Goal: Information Seeking & Learning: Learn about a topic

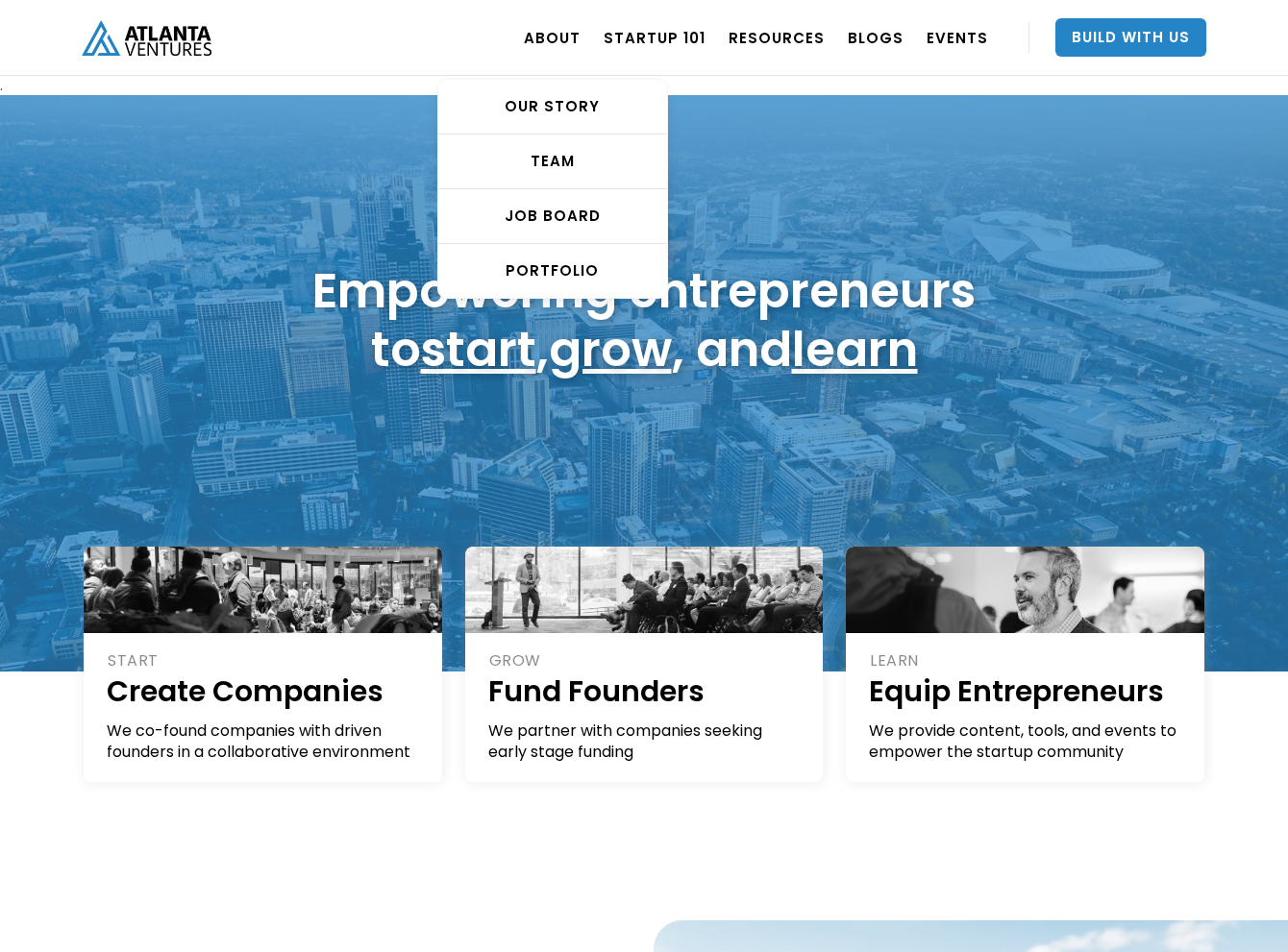
click at [535, 30] on div "ABOUT OUR STORY TEAM Job Board PORTFOLIO" at bounding box center [553, 38] width 80 height 54
click at [568, 107] on div "OUR STORY" at bounding box center [553, 106] width 229 height 19
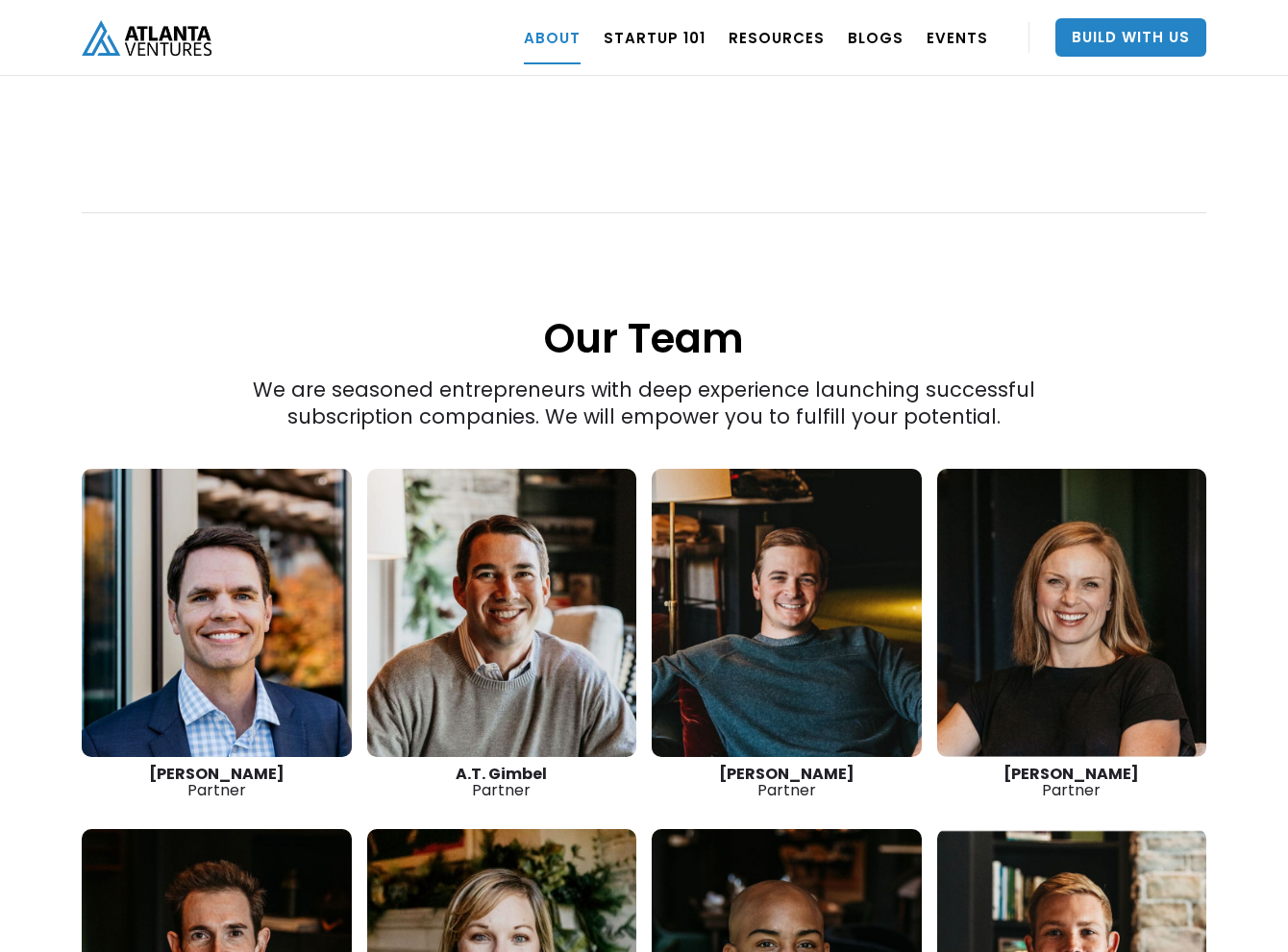
scroll to position [2450, 0]
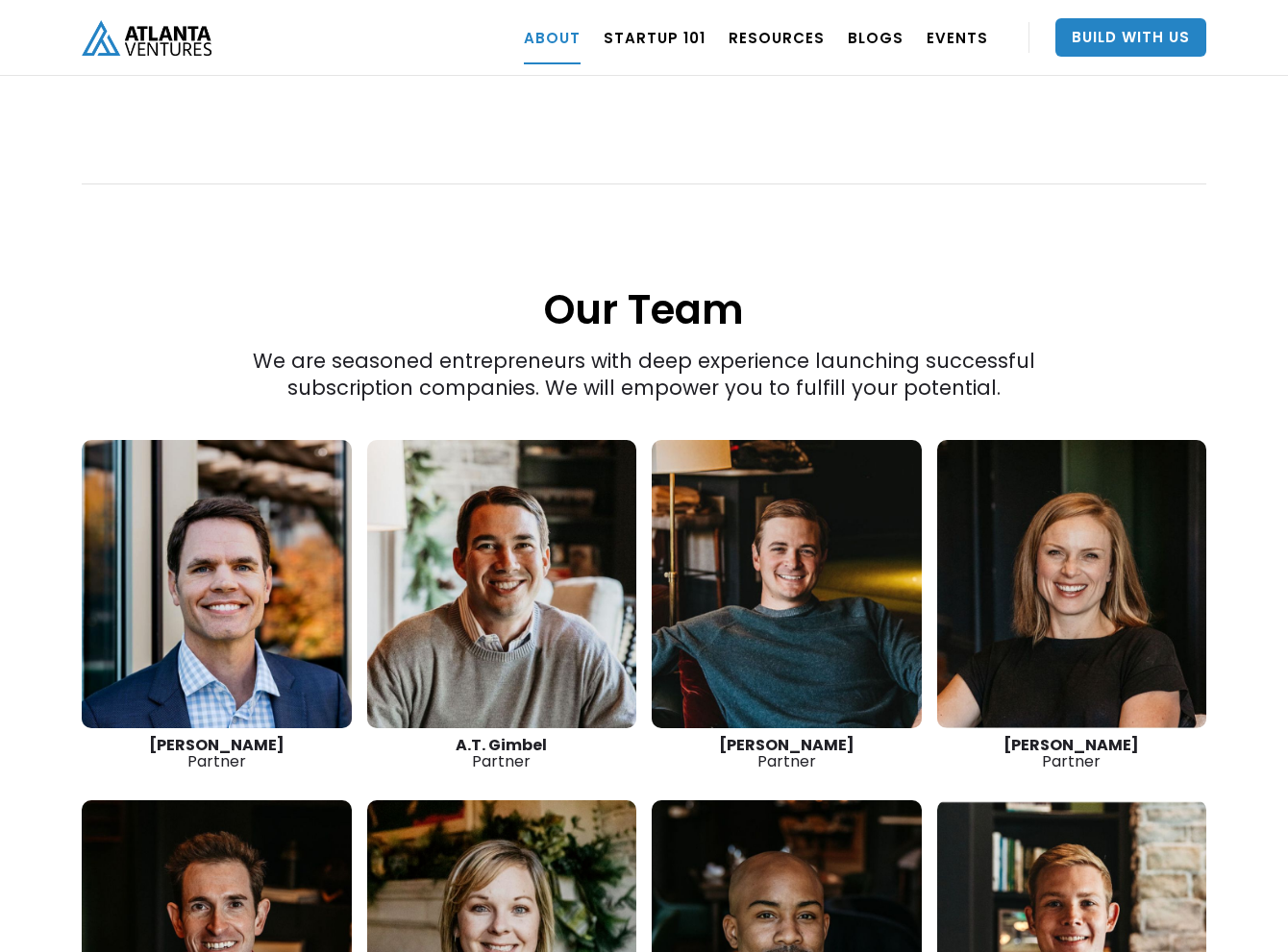
click at [320, 481] on link at bounding box center [217, 584] width 270 height 289
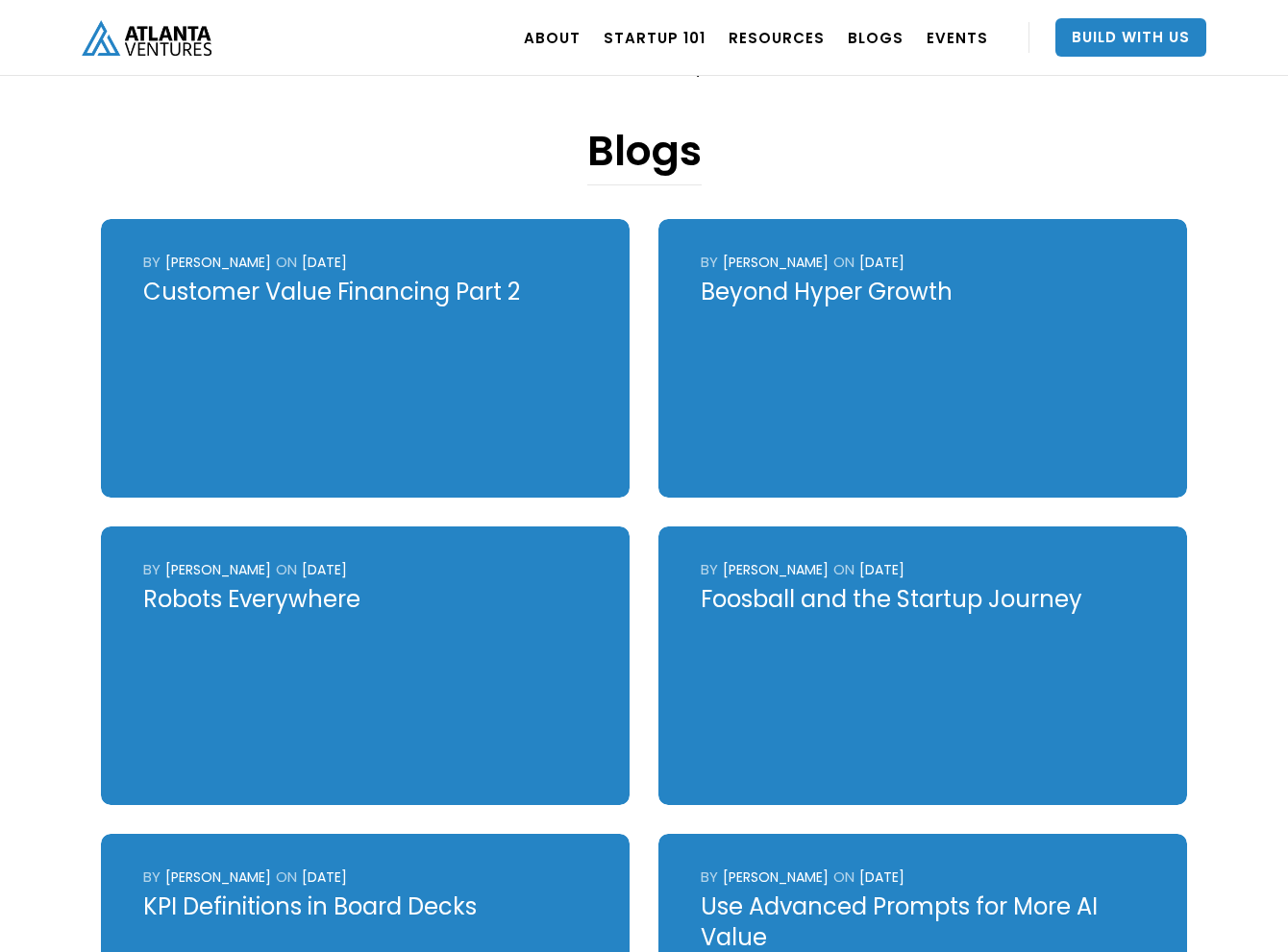
scroll to position [818, 0]
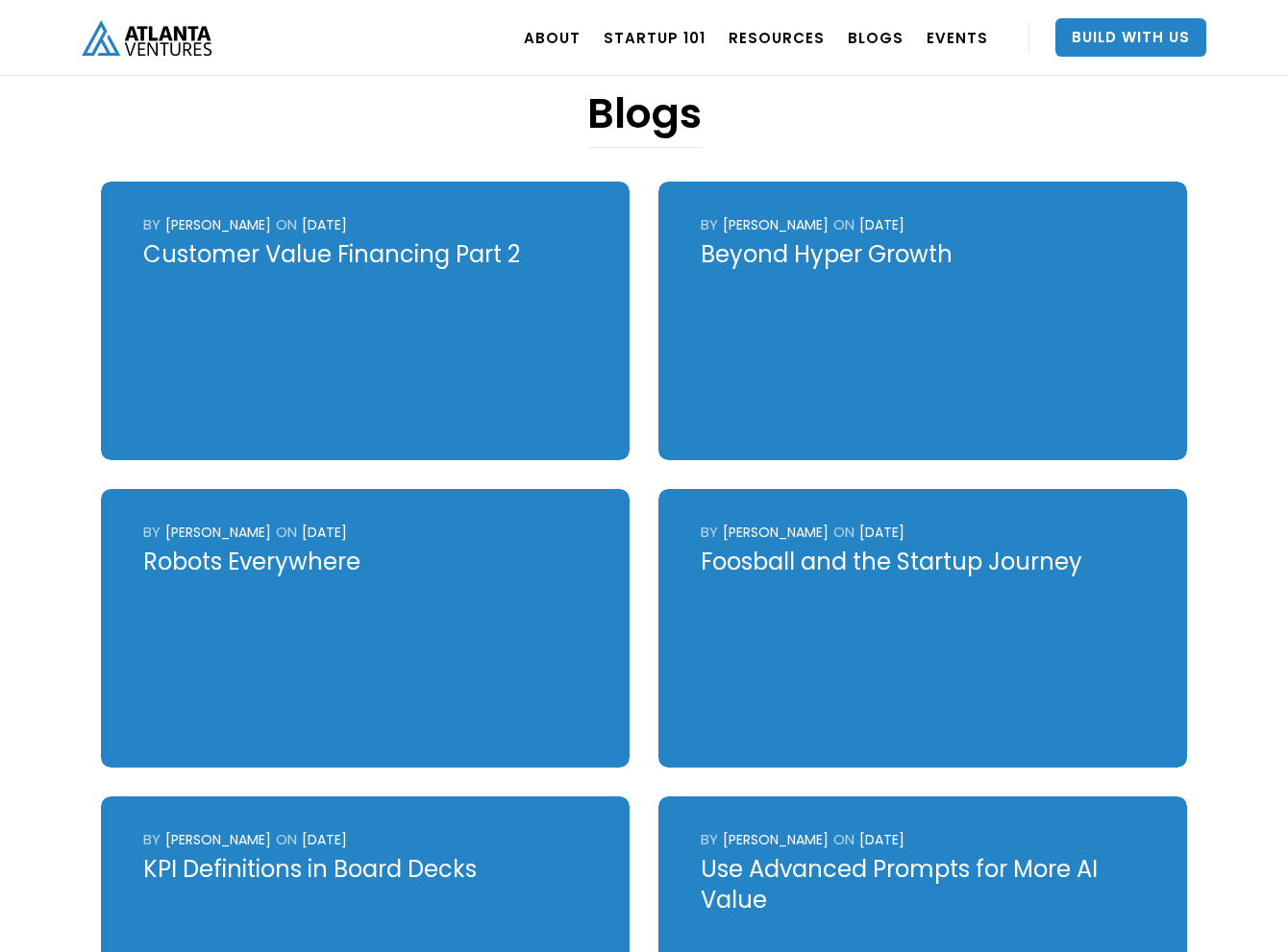
click at [295, 547] on div "Robots Everywhere" at bounding box center [365, 561] width 444 height 31
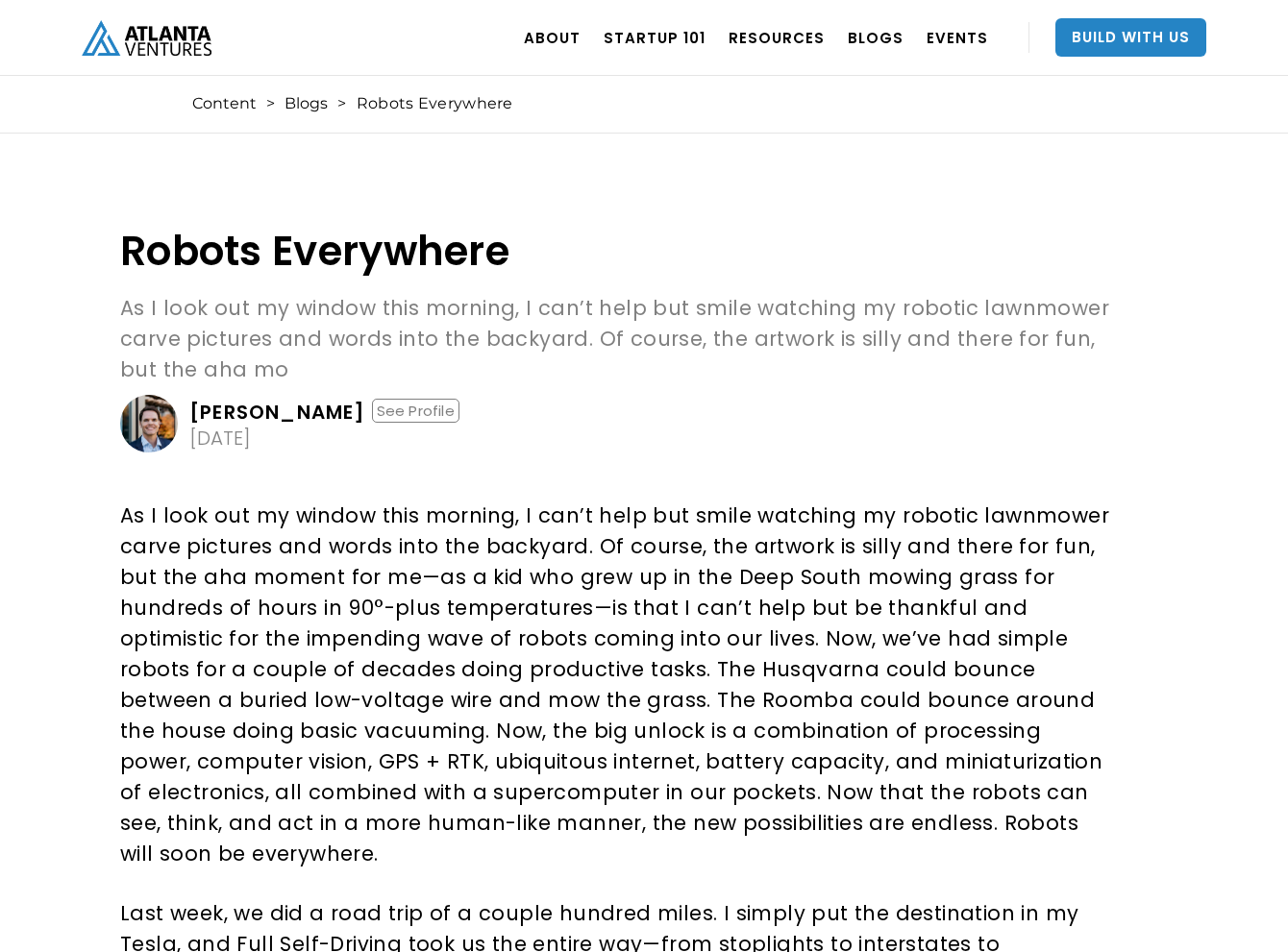
click at [302, 634] on p "As I look out my window this morning, I can’t help but smile watching my roboti…" at bounding box center [617, 684] width 994 height 369
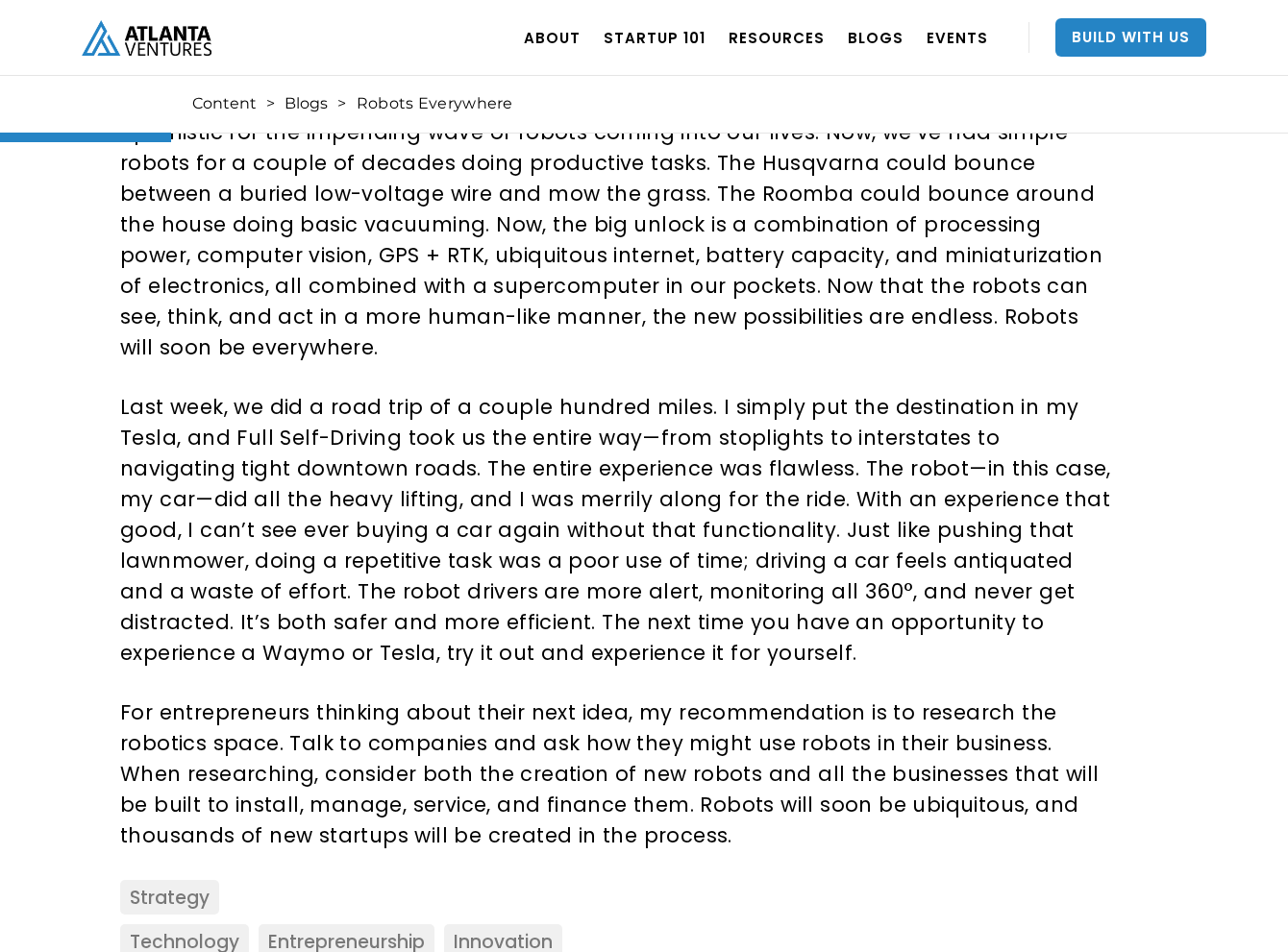
scroll to position [594, 0]
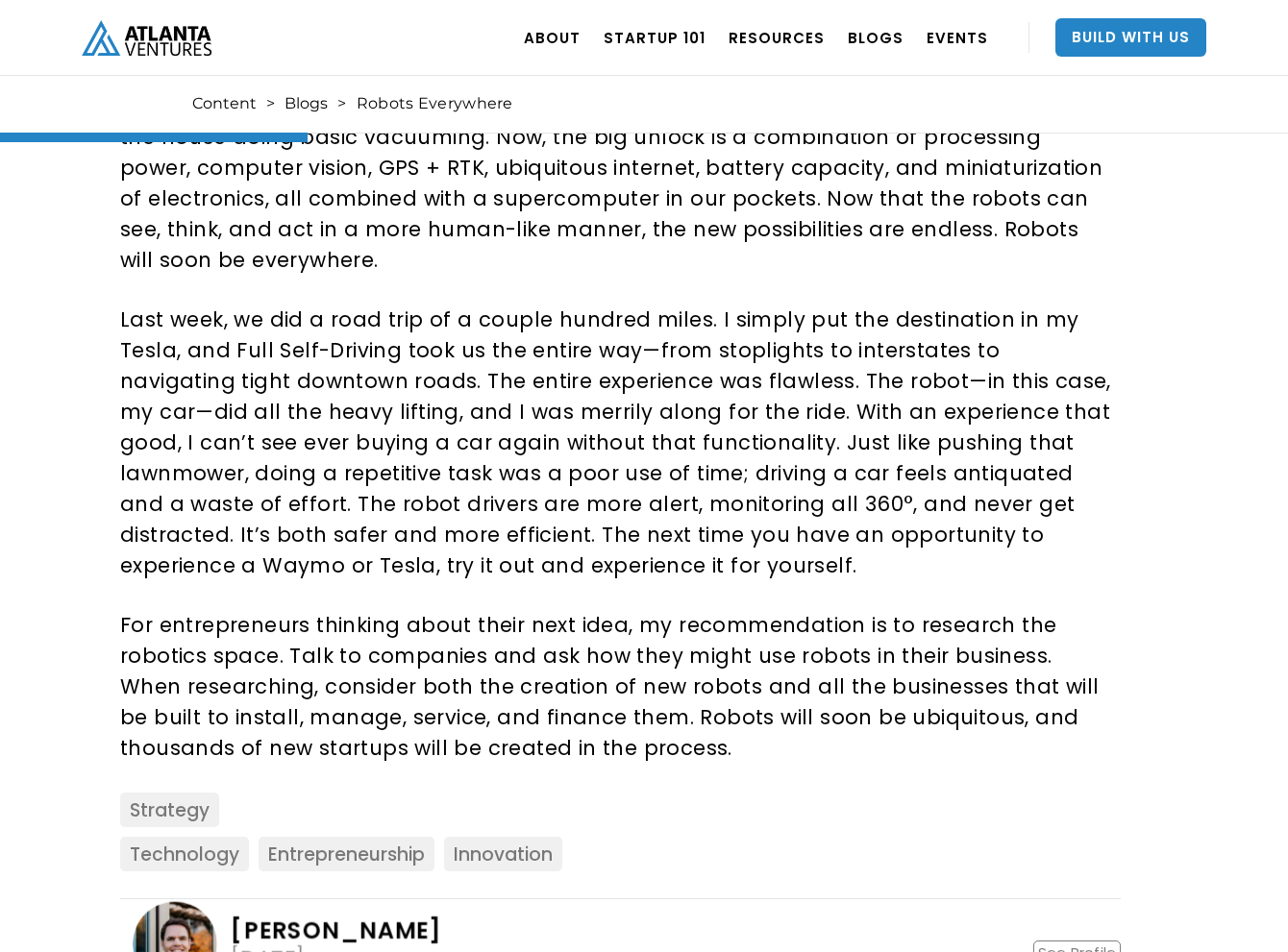
drag, startPoint x: 247, startPoint y: 653, endPoint x: 420, endPoint y: 650, distance: 173.0
click at [420, 651] on p "For entrepreneurs thinking about their next idea, my recommendation is to resea…" at bounding box center [617, 687] width 994 height 154
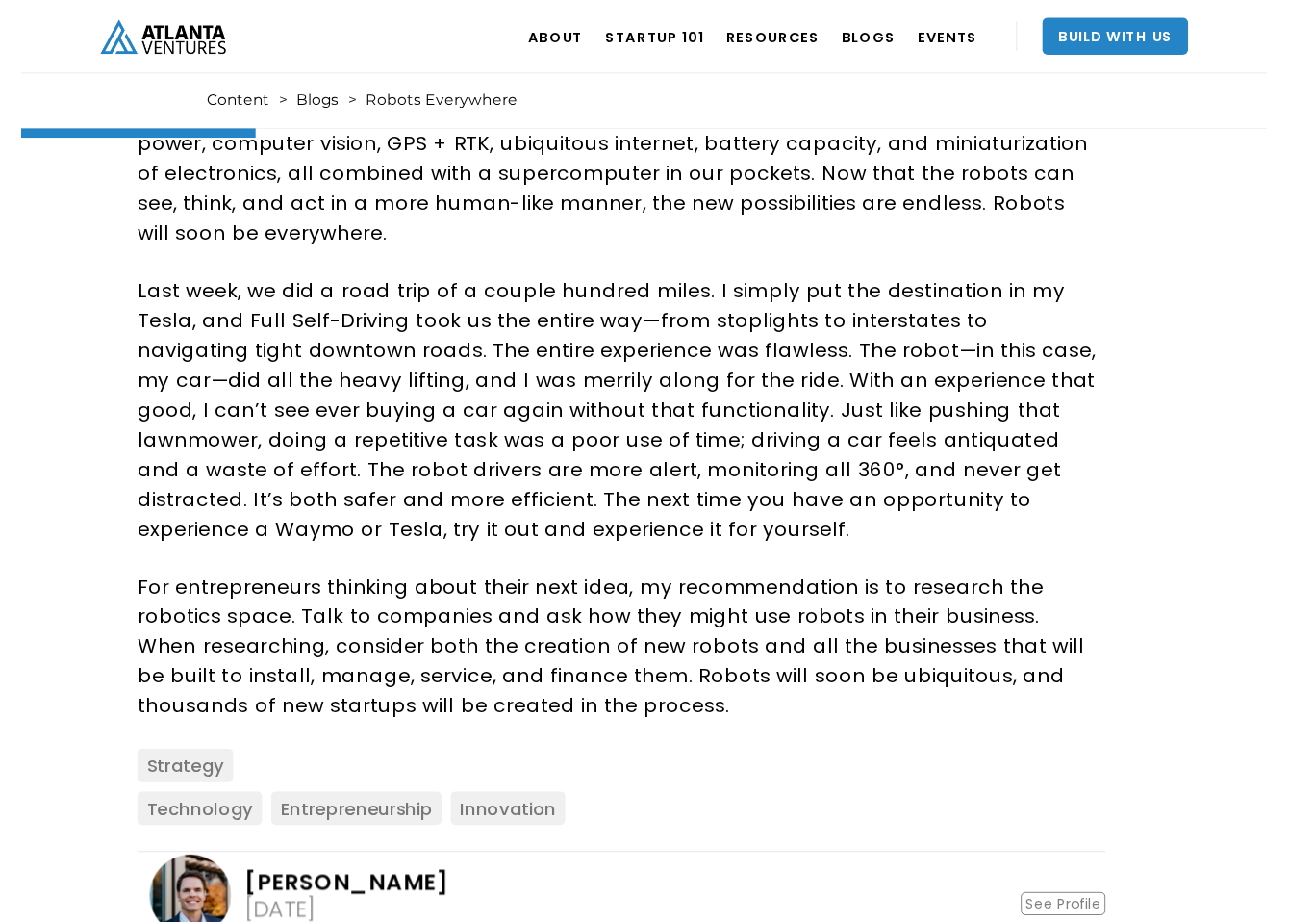
scroll to position [0, 0]
